Goal: Task Accomplishment & Management: Use online tool/utility

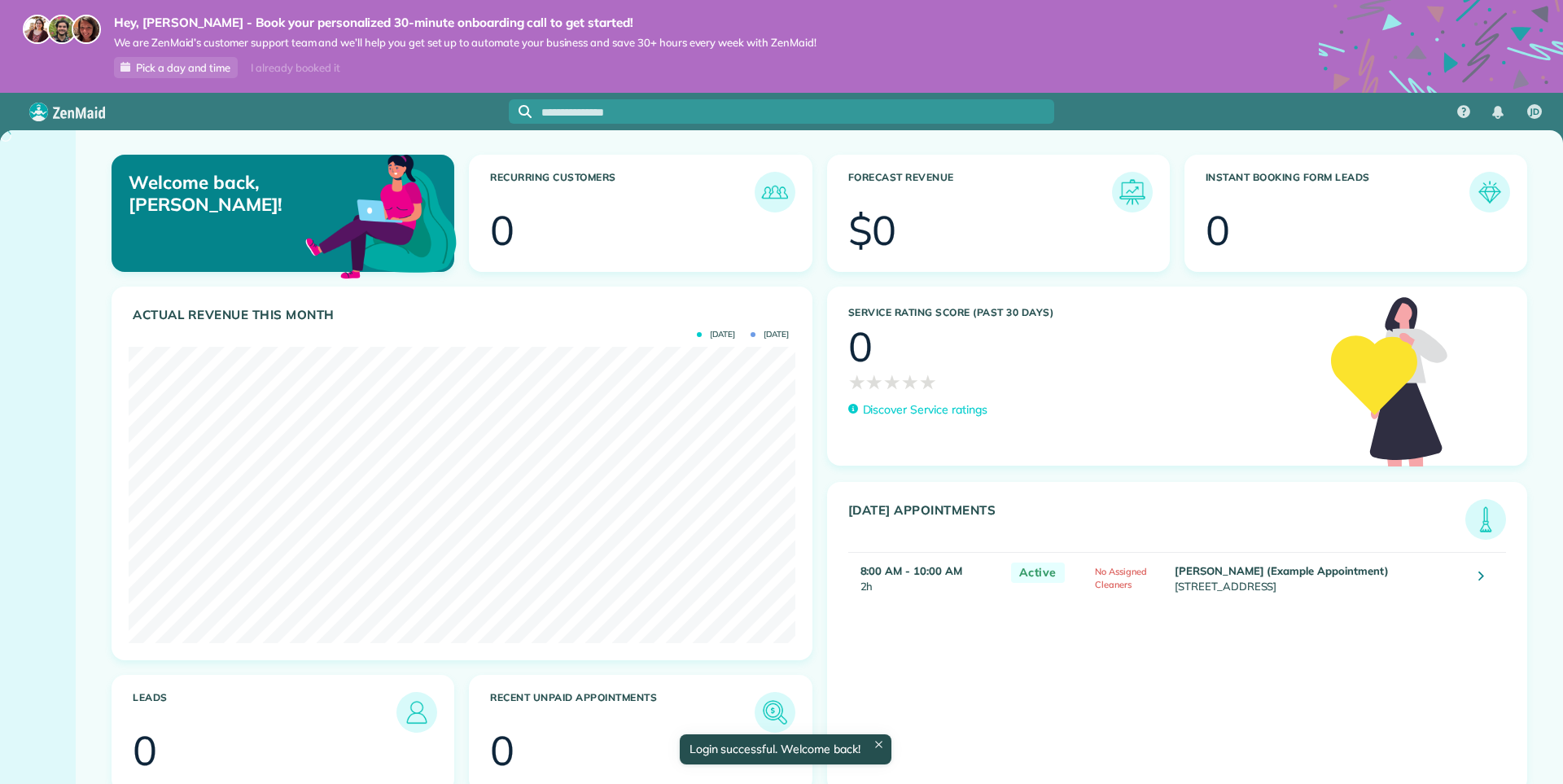
scroll to position [296, 666]
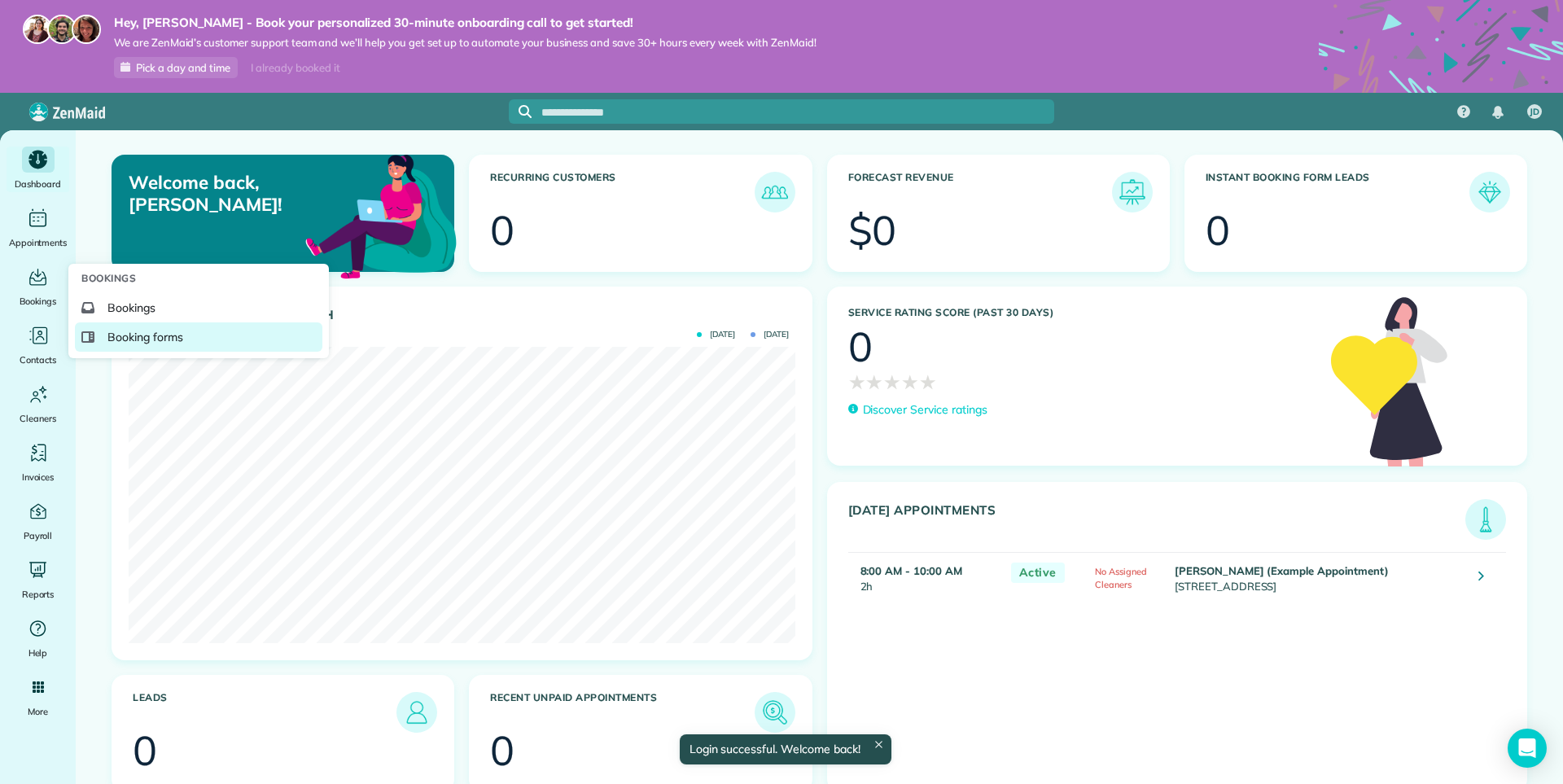
click at [127, 339] on span "Booking forms" at bounding box center [146, 336] width 76 height 16
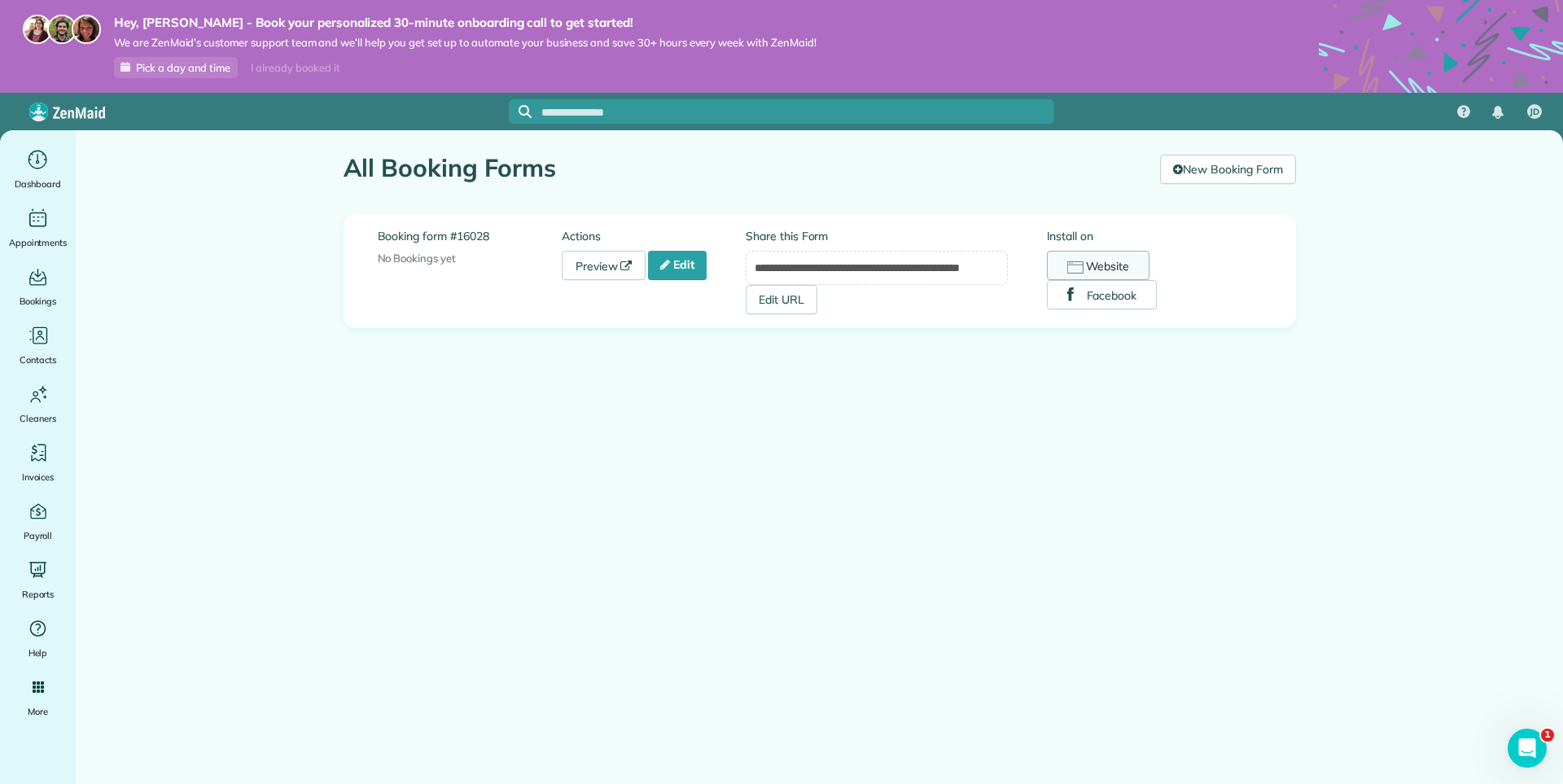
click at [1093, 259] on button "Website" at bounding box center [1098, 265] width 103 height 29
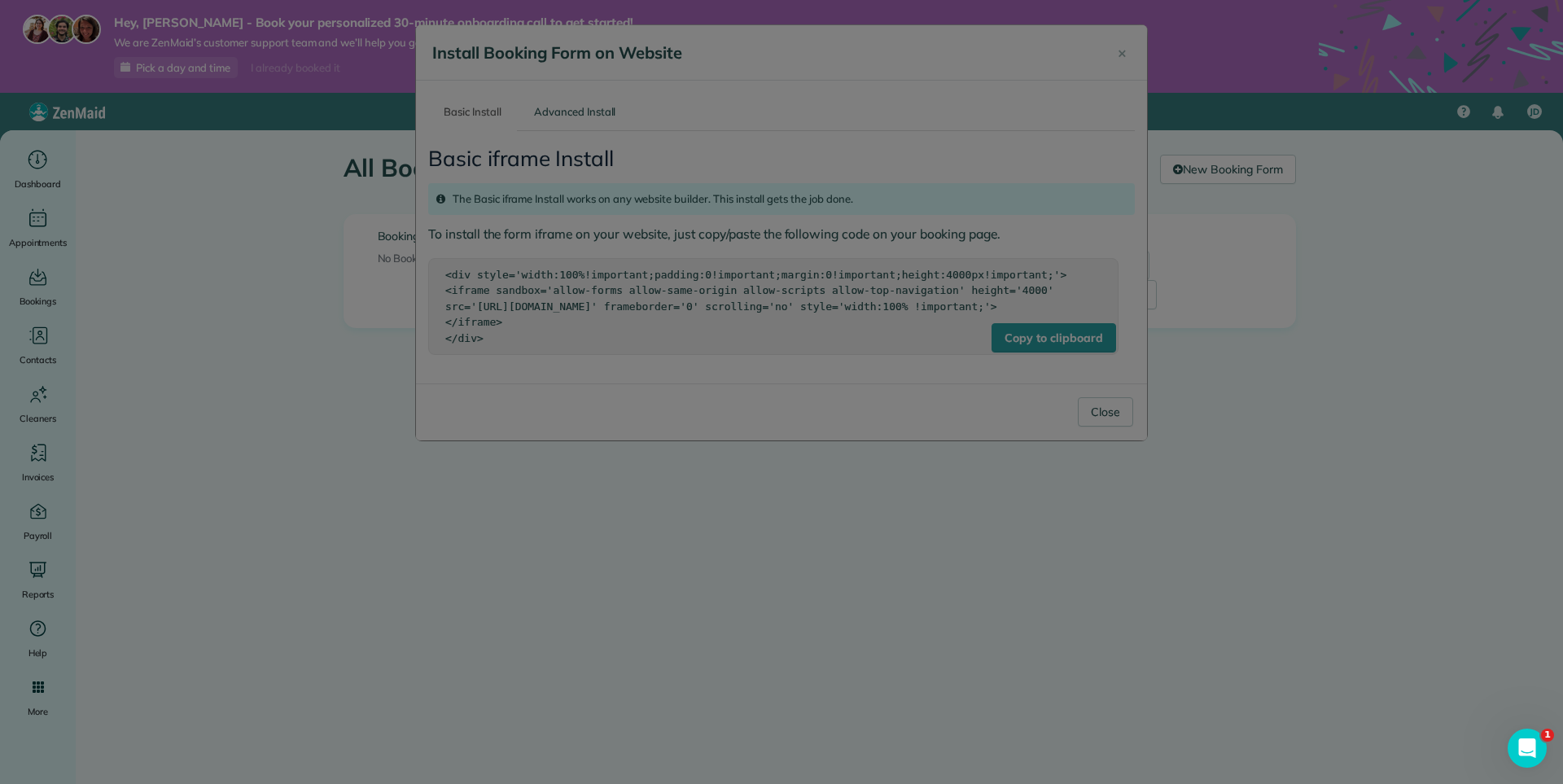
click at [1071, 331] on div at bounding box center [782, 392] width 1563 height 784
drag, startPoint x: 1069, startPoint y: 347, endPoint x: 1064, endPoint y: 359, distance: 13.0
click at [1068, 347] on div at bounding box center [782, 392] width 1563 height 784
click at [1062, 363] on div at bounding box center [782, 392] width 1563 height 784
click at [1060, 364] on div at bounding box center [782, 392] width 1563 height 784
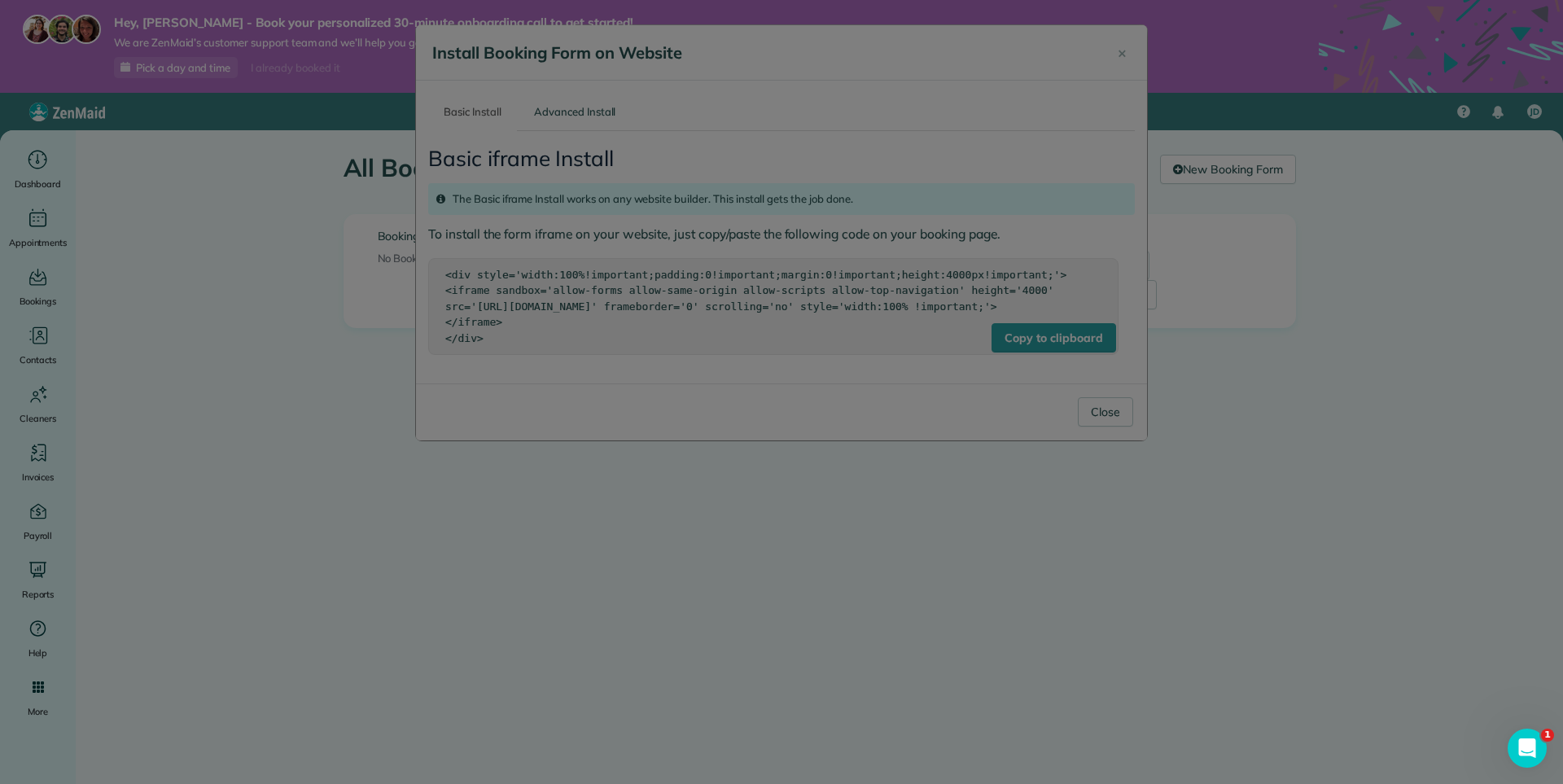
click at [1059, 361] on div at bounding box center [782, 392] width 1563 height 784
drag, startPoint x: 1060, startPoint y: 318, endPoint x: 1187, endPoint y: 241, distance: 148.5
click at [1187, 241] on div at bounding box center [782, 392] width 1563 height 784
drag, startPoint x: 1175, startPoint y: 281, endPoint x: 1153, endPoint y: 294, distance: 25.6
click at [1164, 289] on div at bounding box center [782, 392] width 1563 height 784
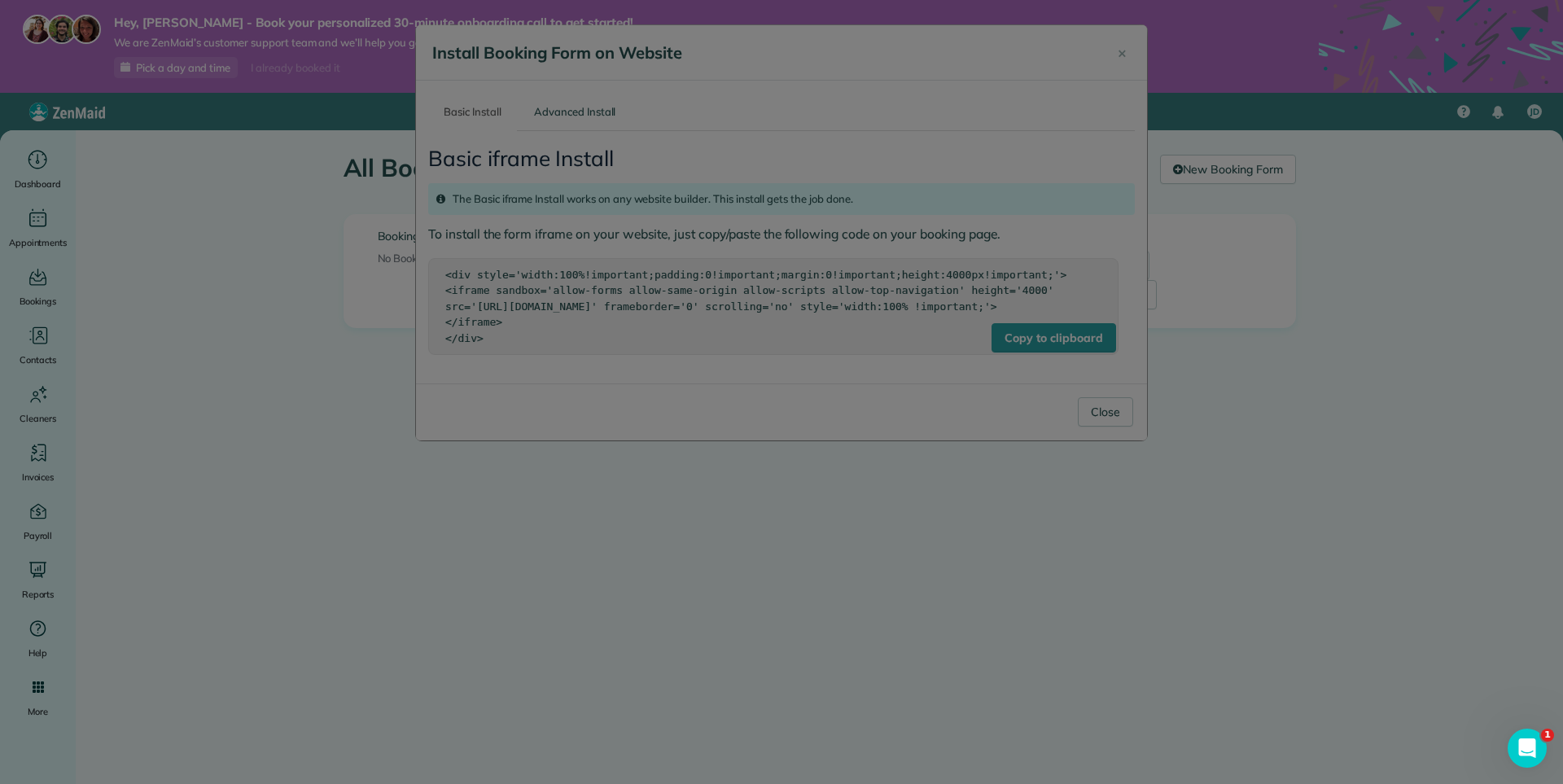
drag, startPoint x: 577, startPoint y: 334, endPoint x: 467, endPoint y: 323, distance: 110.5
click at [461, 323] on div at bounding box center [782, 392] width 1563 height 784
drag, startPoint x: 465, startPoint y: 340, endPoint x: 430, endPoint y: 359, distance: 39.8
click at [430, 359] on div at bounding box center [782, 392] width 1563 height 784
click at [458, 342] on div at bounding box center [782, 392] width 1563 height 784
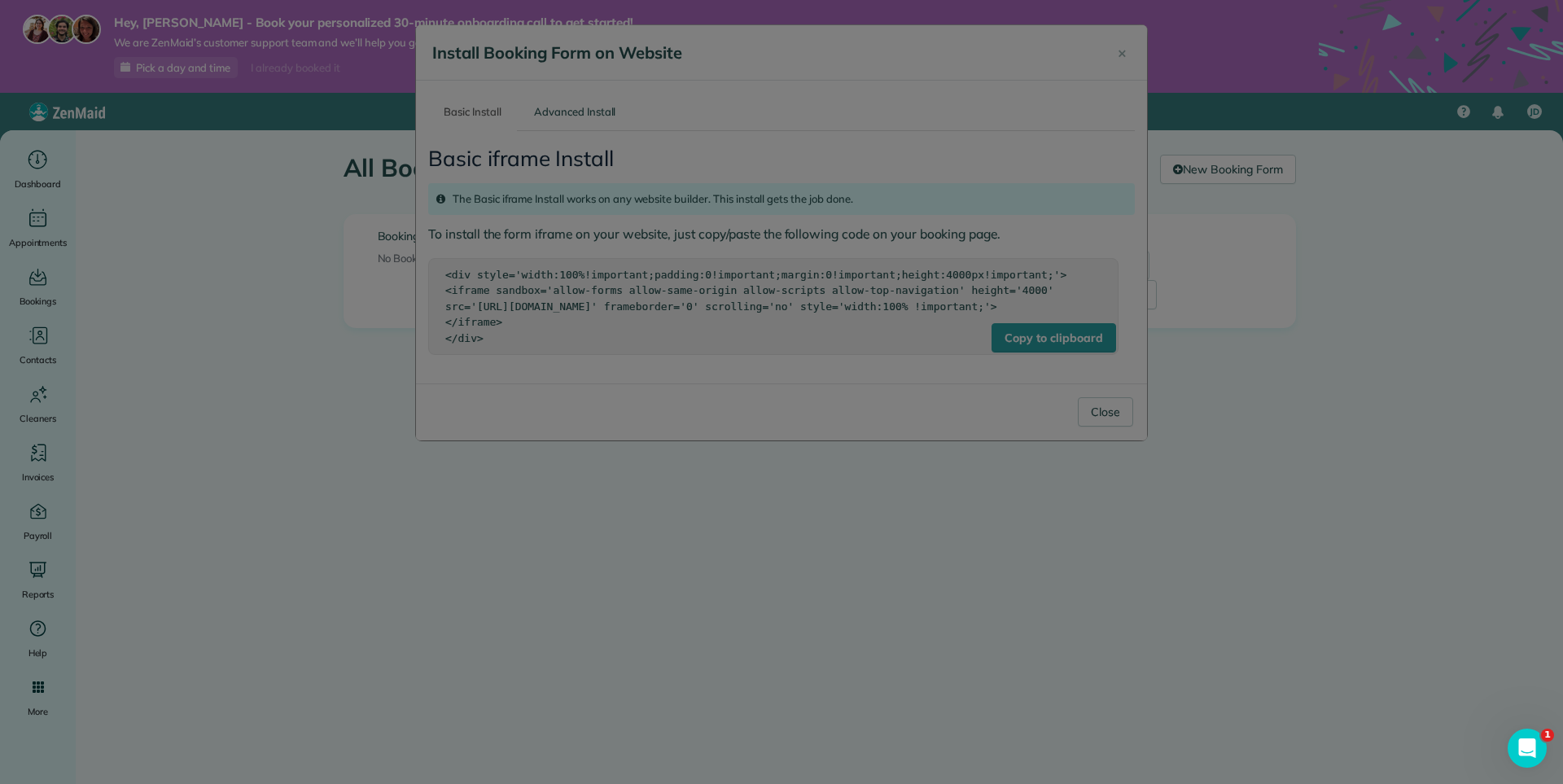
click at [487, 352] on div at bounding box center [782, 392] width 1563 height 784
drag, startPoint x: 487, startPoint y: 352, endPoint x: 478, endPoint y: 352, distance: 9.0
drag, startPoint x: 476, startPoint y: 348, endPoint x: 479, endPoint y: 308, distance: 40.1
click at [479, 308] on div at bounding box center [782, 392] width 1563 height 784
